Goal: Task Accomplishment & Management: Manage account settings

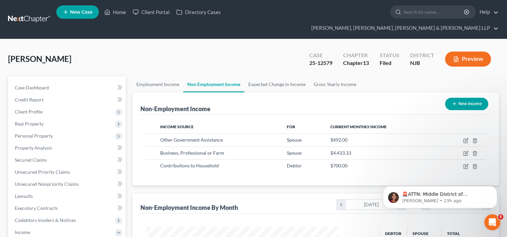
scroll to position [119, 206]
click at [118, 12] on link "Home" at bounding box center [115, 12] width 28 height 12
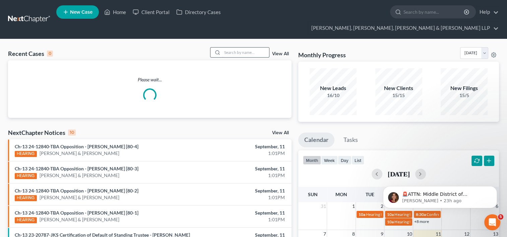
click at [227, 48] on input "search" at bounding box center [245, 53] width 47 height 10
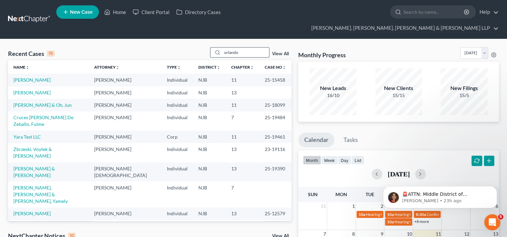
type input "orlando"
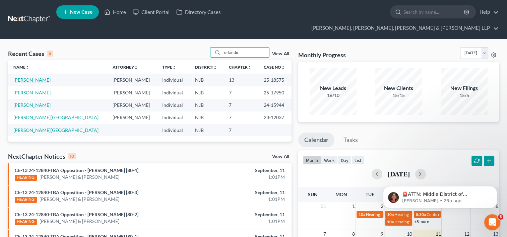
click at [36, 77] on link "[PERSON_NAME]" at bounding box center [31, 80] width 37 height 6
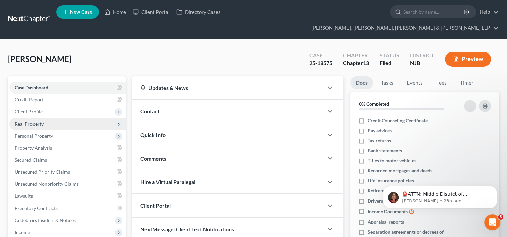
click at [33, 121] on span "Real Property" at bounding box center [29, 124] width 29 height 6
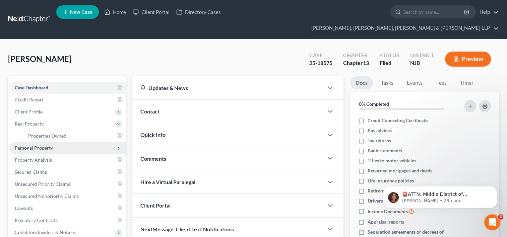
click at [45, 145] on span "Personal Property" at bounding box center [34, 148] width 38 height 6
click at [53, 145] on span "Vehicles Owned" at bounding box center [45, 148] width 34 height 6
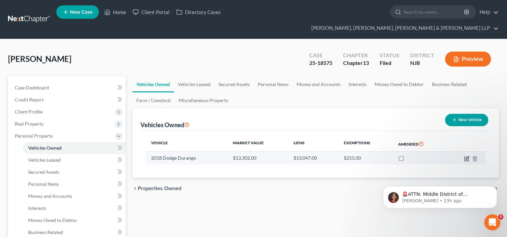
click at [466, 156] on icon "button" at bounding box center [466, 158] width 5 height 5
select select "0"
select select "8"
select select "2"
select select "0"
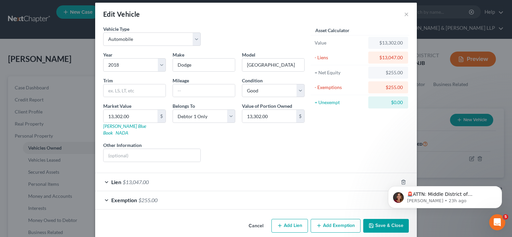
scroll to position [7, 0]
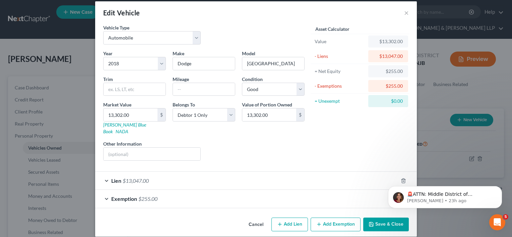
click at [140, 178] on span "$13,047.00" at bounding box center [136, 181] width 26 height 6
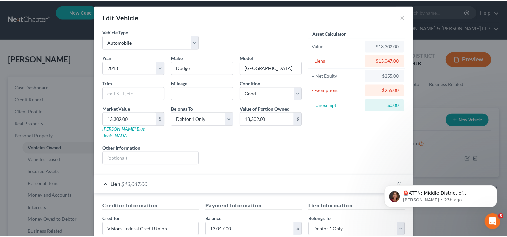
scroll to position [0, 0]
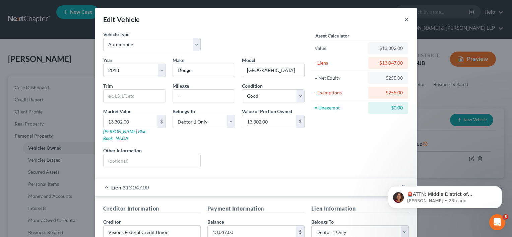
click at [404, 19] on button "×" at bounding box center [406, 19] width 5 height 8
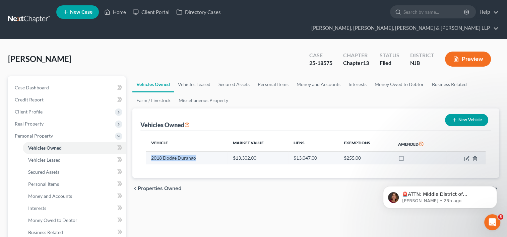
drag, startPoint x: 149, startPoint y: 144, endPoint x: 194, endPoint y: 146, distance: 45.0
click at [198, 152] on td "2018 Dodge Durango" at bounding box center [186, 158] width 81 height 13
copy td "2018 Dodge Durango"
